Goal: Task Accomplishment & Management: Use online tool/utility

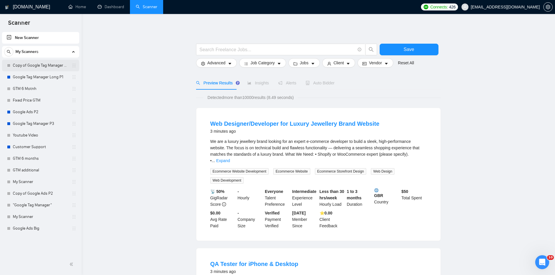
click at [33, 66] on link "Copy of Google Tag Manager Long P1" at bounding box center [40, 66] width 55 height 12
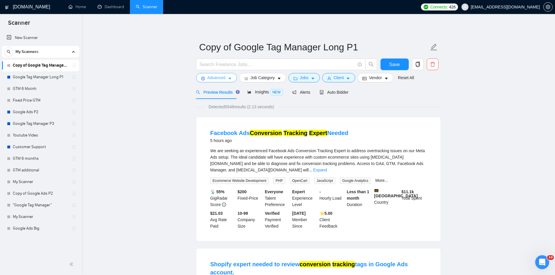
click at [204, 73] on button "Advanced" at bounding box center [216, 77] width 41 height 9
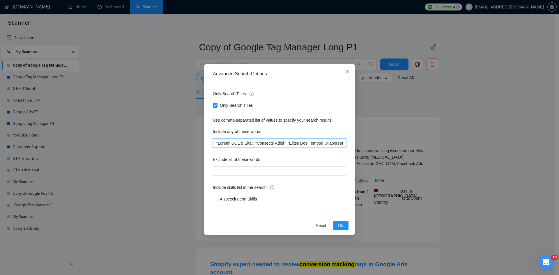
click at [254, 139] on input "text" at bounding box center [279, 143] width 133 height 9
drag, startPoint x: 269, startPoint y: 141, endPoint x: 378, endPoint y: 142, distance: 109.2
click at [378, 142] on div "Advanced Search Options Only Search Titles: Only Search Titles Use comma-separa…" at bounding box center [279, 137] width 559 height 275
click at [315, 142] on input "text" at bounding box center [279, 143] width 133 height 9
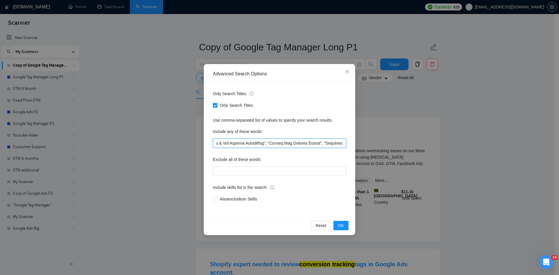
click at [269, 143] on input "text" at bounding box center [279, 143] width 133 height 9
drag, startPoint x: 294, startPoint y: 144, endPoint x: 347, endPoint y: 144, distance: 52.7
click at [347, 144] on div "Only Search Titles: Only Search Titles Use comma-separated list of values to sp…" at bounding box center [279, 150] width 147 height 136
click at [321, 142] on input "text" at bounding box center [279, 143] width 133 height 9
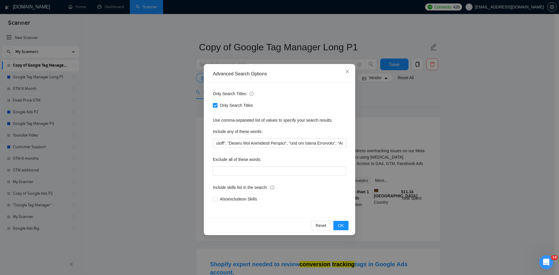
click at [369, 115] on div "Advanced Search Options Only Search Titles: Only Search Titles Use comma-separa…" at bounding box center [279, 137] width 559 height 275
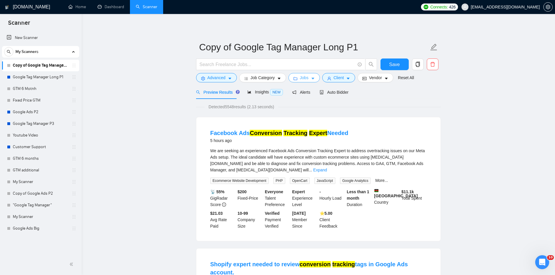
click at [300, 77] on span "Jobs" at bounding box center [304, 78] width 9 height 6
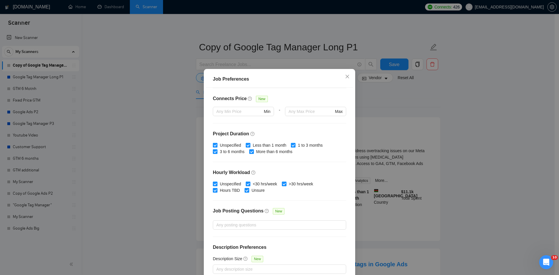
scroll to position [31, 0]
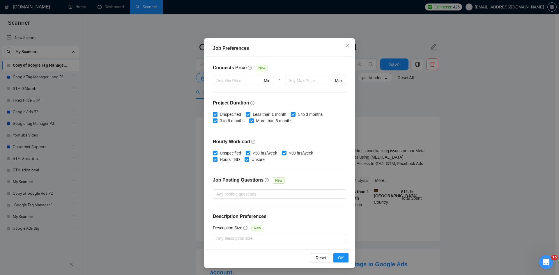
click at [504, 201] on div "Job Preferences Budget Project Type All Fixed Price Hourly Rate Fixed Price Bud…" at bounding box center [279, 137] width 559 height 275
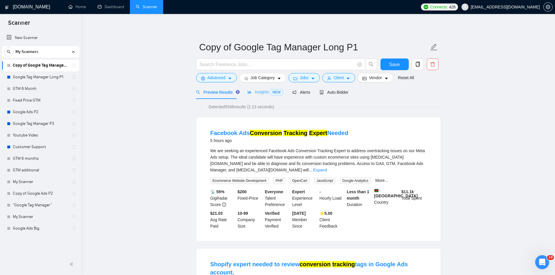
click at [262, 96] on div "Insights NEW" at bounding box center [265, 92] width 36 height 14
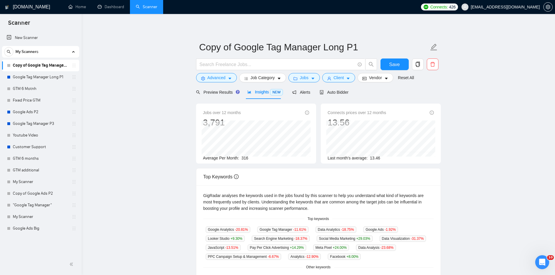
click at [334, 84] on form "Copy of Google Tag Manager Long P1 Save Advanced Job Category Jobs Client Vendo…" at bounding box center [318, 61] width 245 height 47
click at [334, 81] on span "Client" at bounding box center [338, 78] width 10 height 6
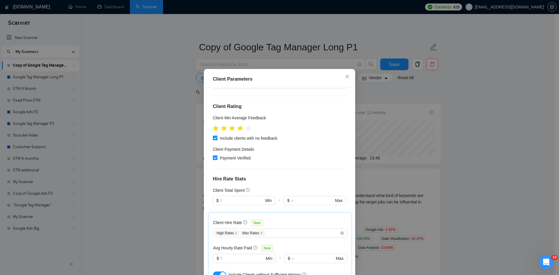
scroll to position [87, 0]
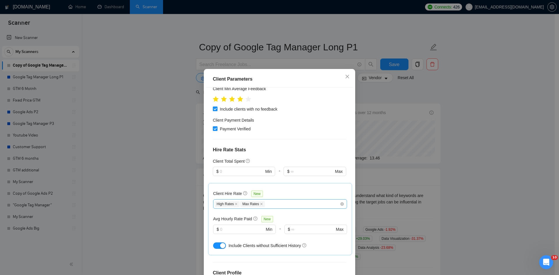
click at [280, 206] on div "High Rates Max Rates" at bounding box center [277, 204] width 125 height 7
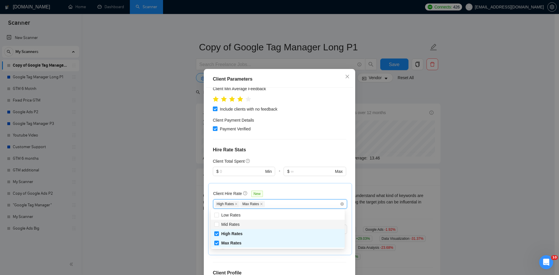
click at [245, 225] on div "Mid Rates" at bounding box center [277, 224] width 127 height 6
checkbox input "true"
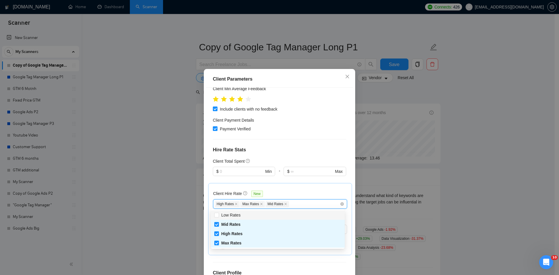
click at [291, 190] on div "Client Hire Rate New" at bounding box center [280, 194] width 134 height 9
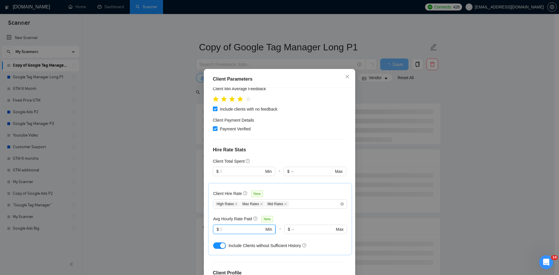
click at [231, 227] on input "text" at bounding box center [242, 229] width 44 height 6
type input "20"
click at [297, 218] on div "Avg Hourly Rate Paid New" at bounding box center [280, 219] width 134 height 7
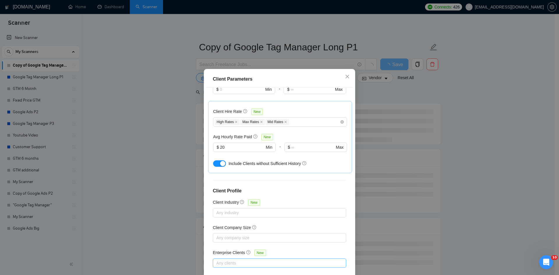
scroll to position [31, 0]
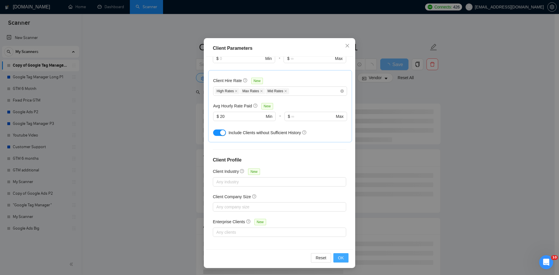
click at [338, 257] on span "OK" at bounding box center [341, 258] width 6 height 6
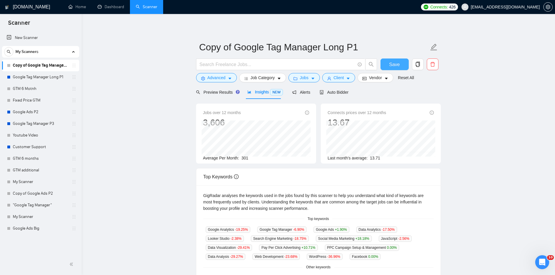
click at [388, 68] on button "Save" at bounding box center [394, 65] width 28 height 12
click at [347, 79] on icon "caret-down" at bounding box center [348, 79] width 3 height 2
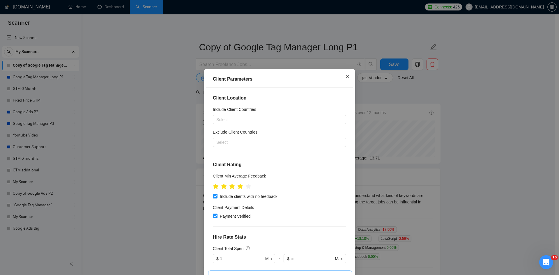
click at [345, 78] on icon "close" at bounding box center [347, 76] width 5 height 5
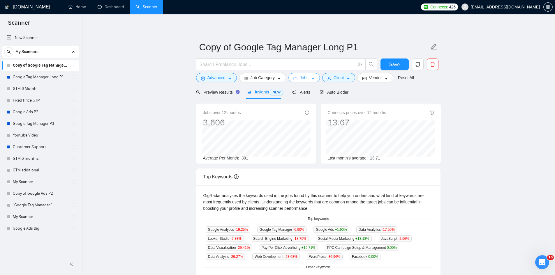
click at [305, 80] on span "Jobs" at bounding box center [304, 78] width 9 height 6
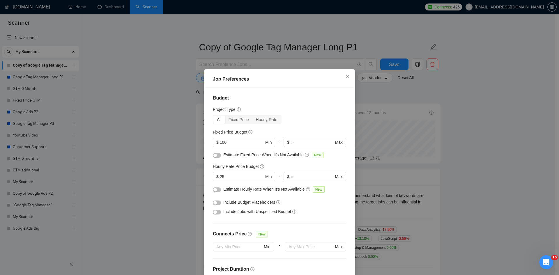
click at [216, 155] on button "button" at bounding box center [217, 155] width 8 height 5
click at [213, 187] on div at bounding box center [217, 189] width 8 height 6
click at [213, 188] on div "button" at bounding box center [214, 189] width 3 height 3
click at [213, 190] on div "button" at bounding box center [214, 189] width 3 height 3
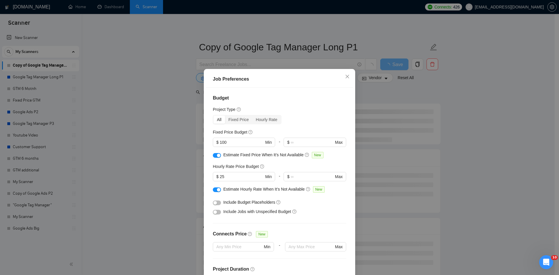
click at [218, 201] on button "button" at bounding box center [217, 203] width 8 height 5
click at [218, 213] on button "button" at bounding box center [217, 212] width 8 height 5
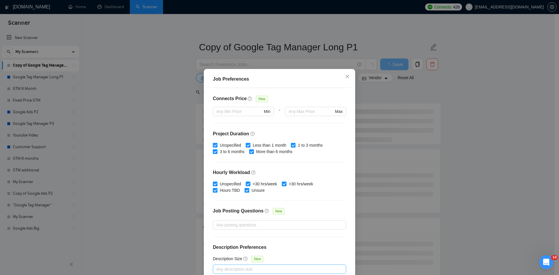
scroll to position [31, 0]
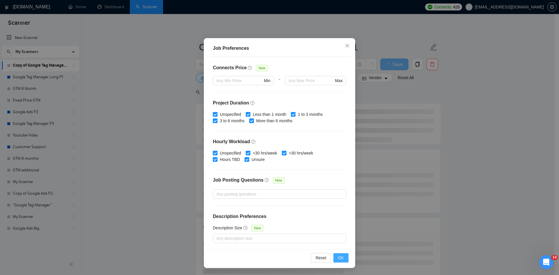
click at [338, 257] on span "OK" at bounding box center [341, 258] width 6 height 6
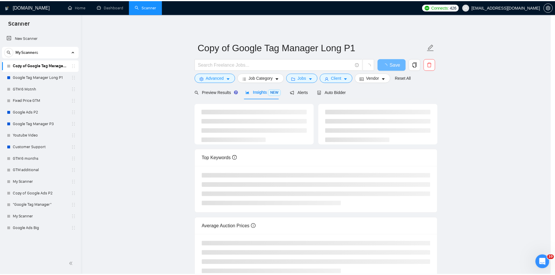
scroll to position [0, 0]
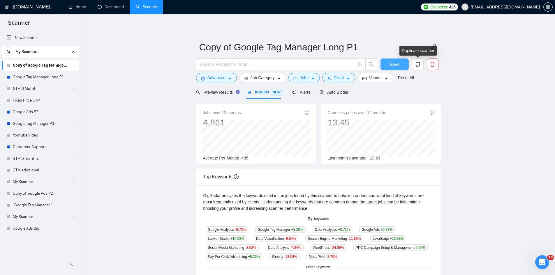
click at [398, 65] on span "Save" at bounding box center [394, 64] width 10 height 7
click at [222, 95] on div "Preview Results" at bounding box center [217, 92] width 42 height 6
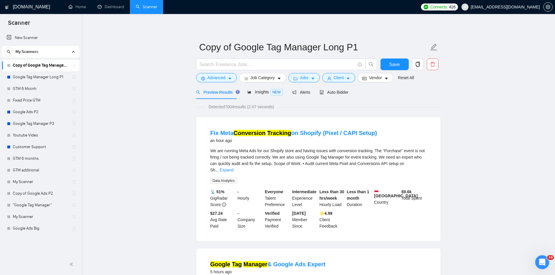
click at [318, 189] on div "Less than 30 hrs/week Hourly Load" at bounding box center [331, 198] width 27 height 19
click at [311, 79] on icon "caret-down" at bounding box center [313, 79] width 4 height 4
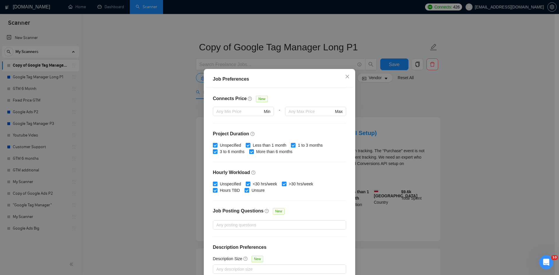
scroll to position [31, 0]
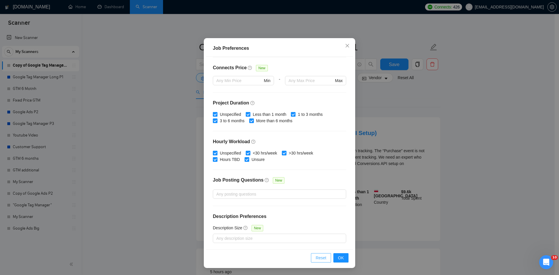
click at [319, 256] on span "Reset" at bounding box center [321, 258] width 11 height 6
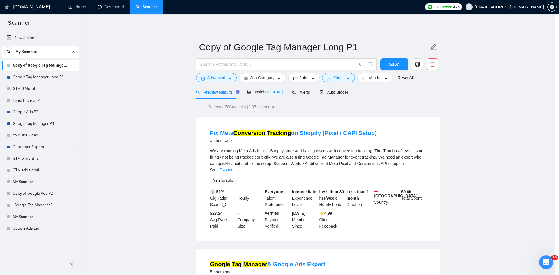
scroll to position [0, 0]
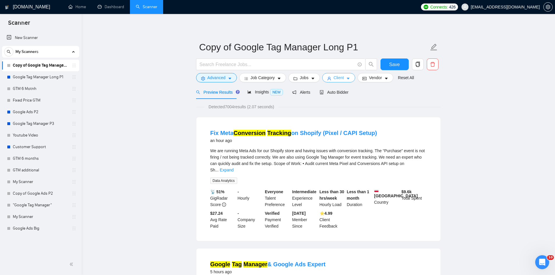
click at [347, 80] on icon "caret-down" at bounding box center [348, 79] width 4 height 4
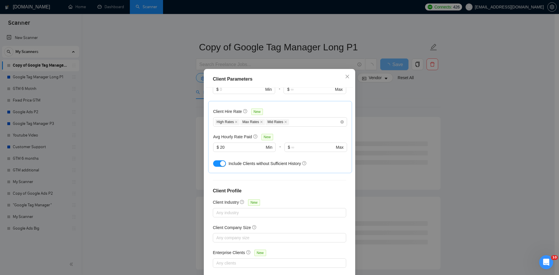
scroll to position [31, 0]
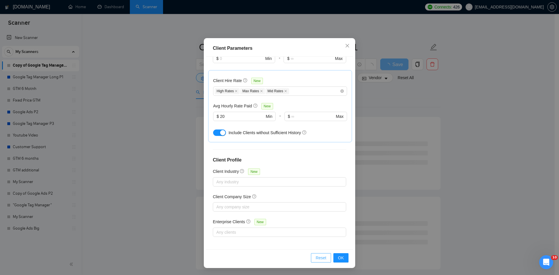
click at [318, 256] on span "Reset" at bounding box center [321, 258] width 11 height 6
checkbox input "false"
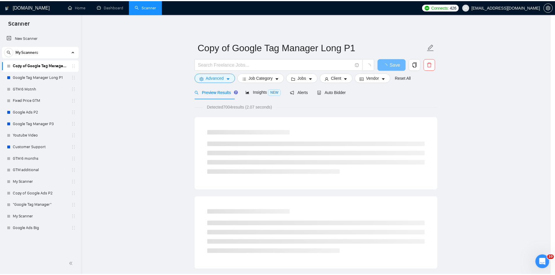
scroll to position [0, 0]
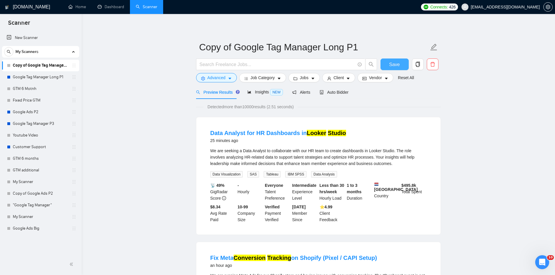
click at [395, 64] on span "Save" at bounding box center [394, 64] width 10 height 7
click at [221, 77] on span "Advanced" at bounding box center [216, 78] width 18 height 6
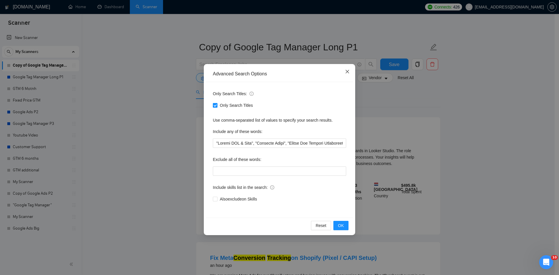
click at [342, 72] on span "Close" at bounding box center [348, 72] width 16 height 16
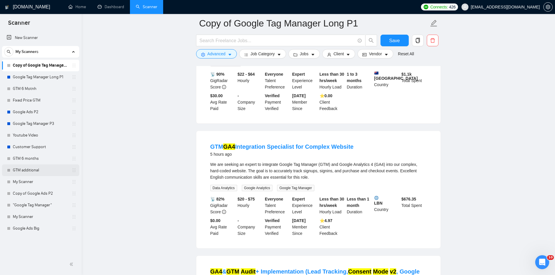
scroll to position [1048, 0]
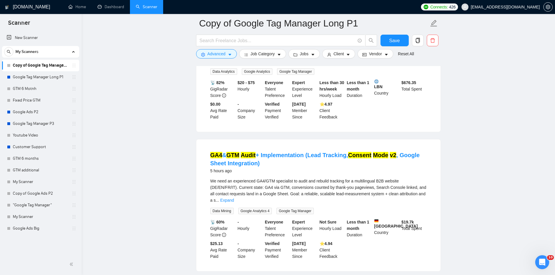
drag, startPoint x: 519, startPoint y: 149, endPoint x: 512, endPoint y: 143, distance: 9.1
